Goal: Find specific page/section: Find specific page/section

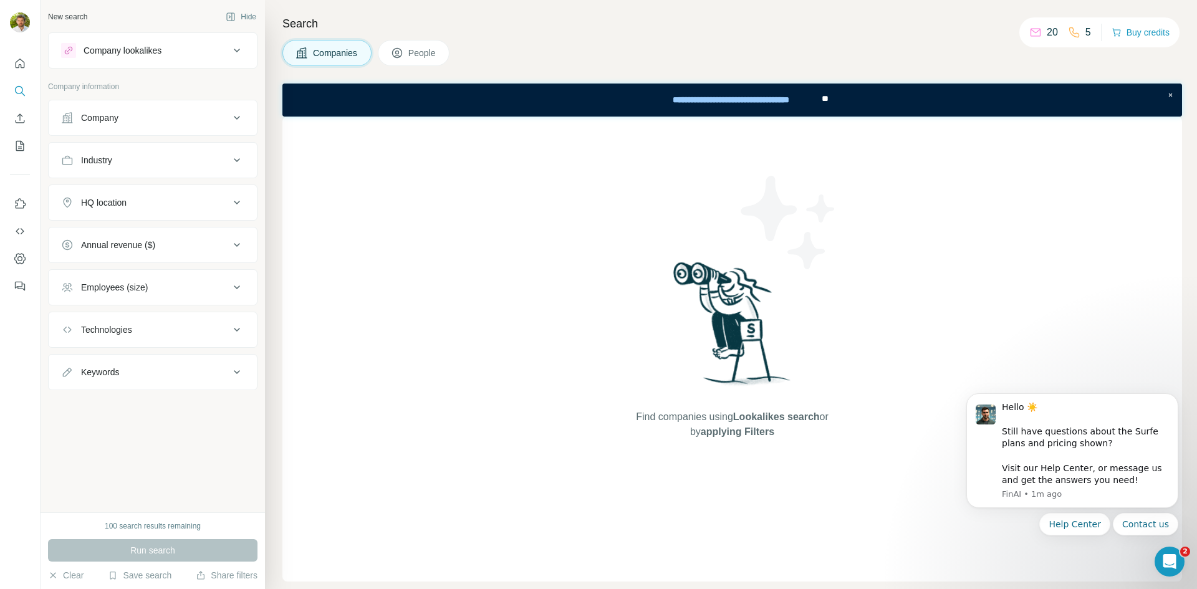
click at [418, 48] on span "People" at bounding box center [423, 53] width 29 height 12
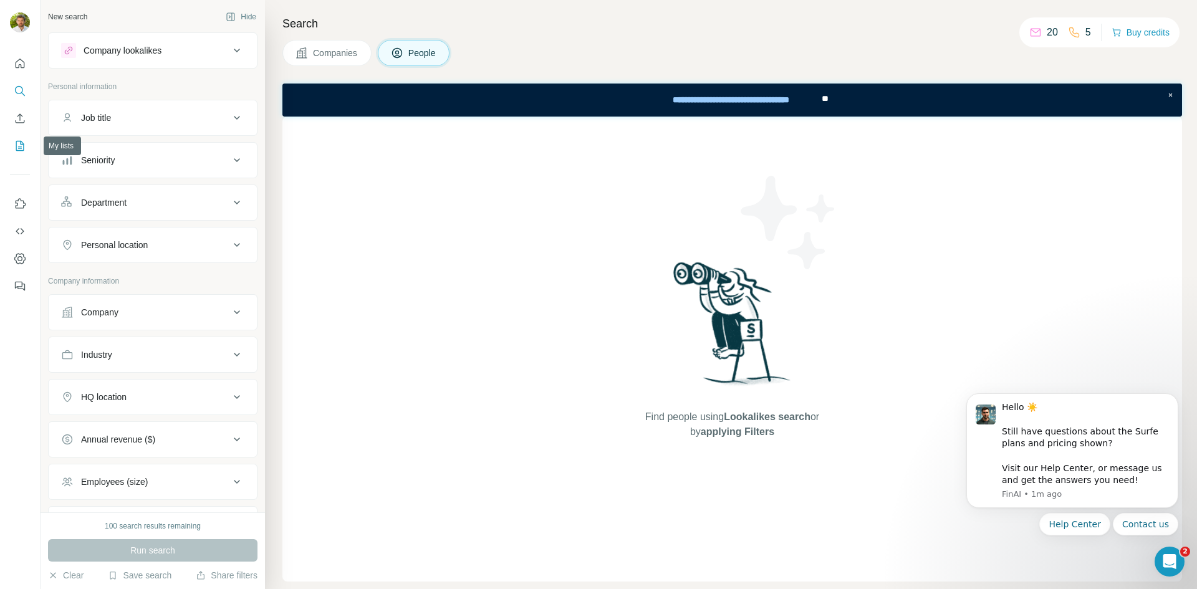
click at [21, 151] on icon "My lists" at bounding box center [20, 146] width 8 height 10
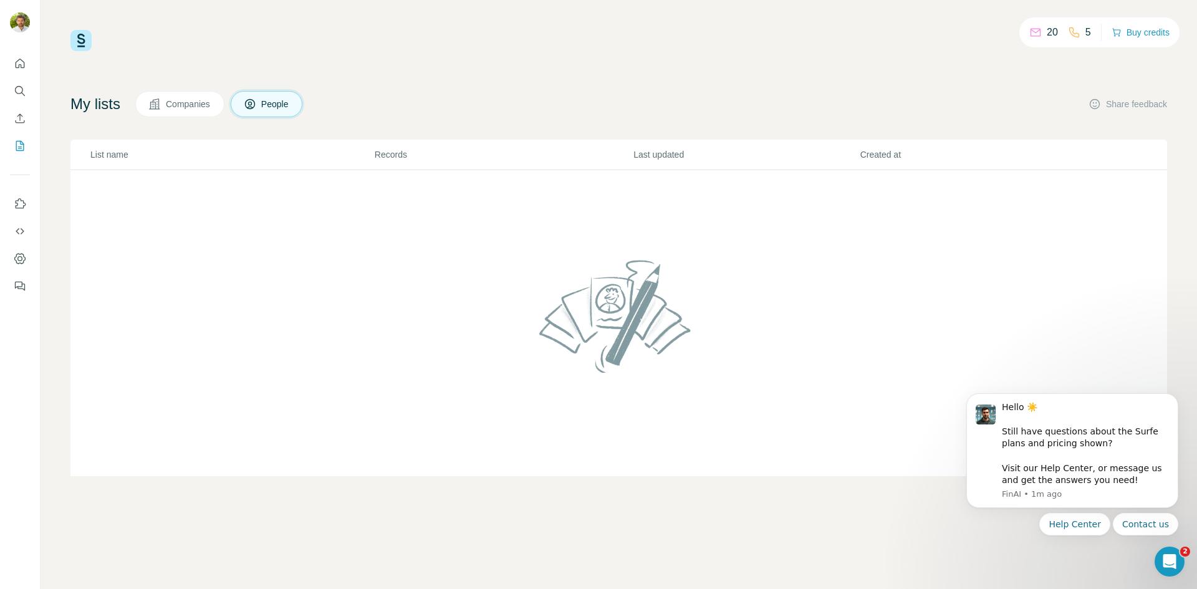
click at [210, 102] on span "Companies" at bounding box center [189, 104] width 46 height 12
click at [301, 102] on button "People" at bounding box center [267, 104] width 72 height 26
